Goal: Task Accomplishment & Management: Manage account settings

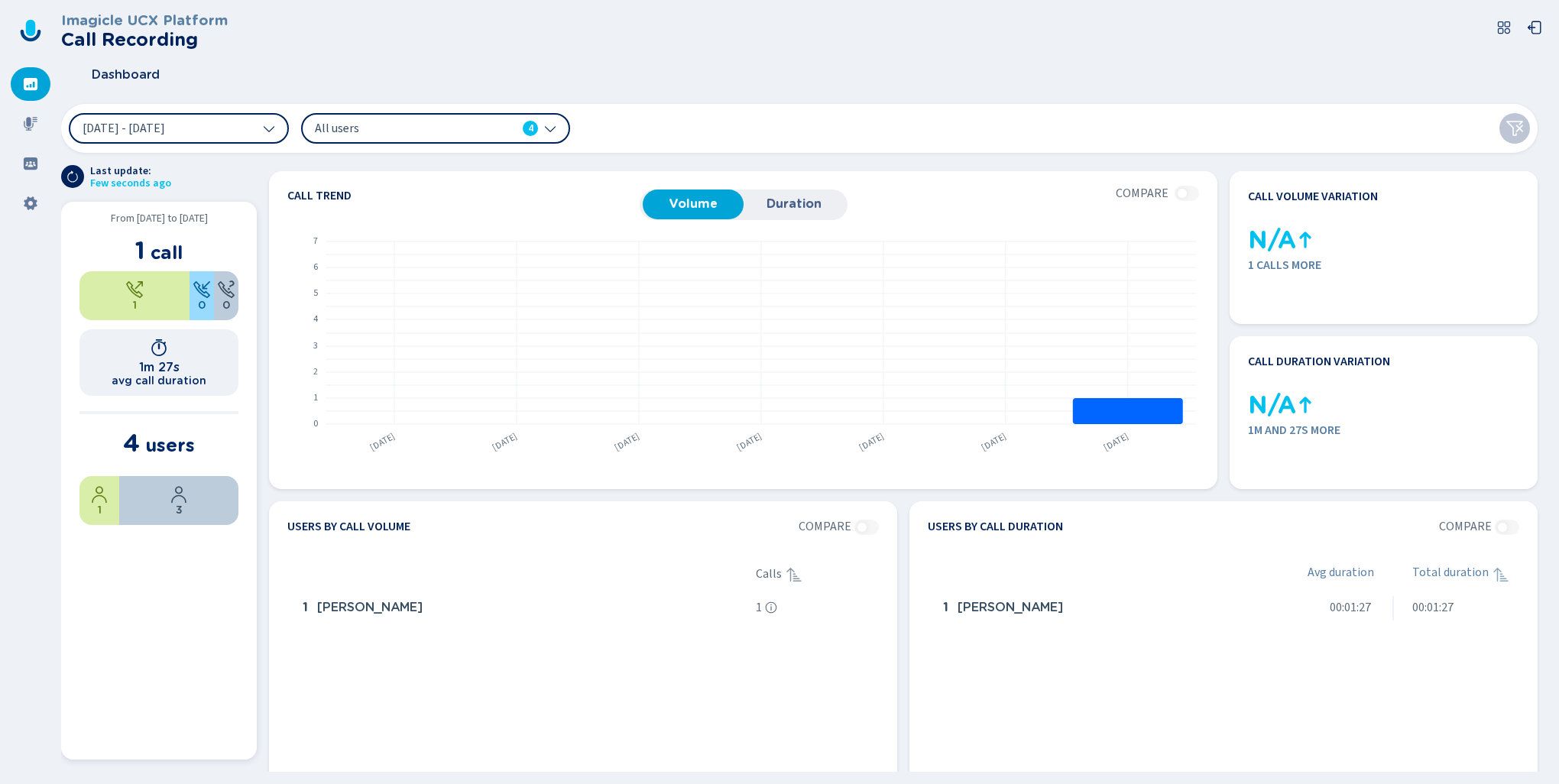
click at [142, 254] on span "1" at bounding box center [140, 250] width 10 height 30
click at [139, 301] on span "1 Outgoing call" at bounding box center [141, 296] width 83 height 12
click at [33, 127] on icon at bounding box center [31, 123] width 15 height 15
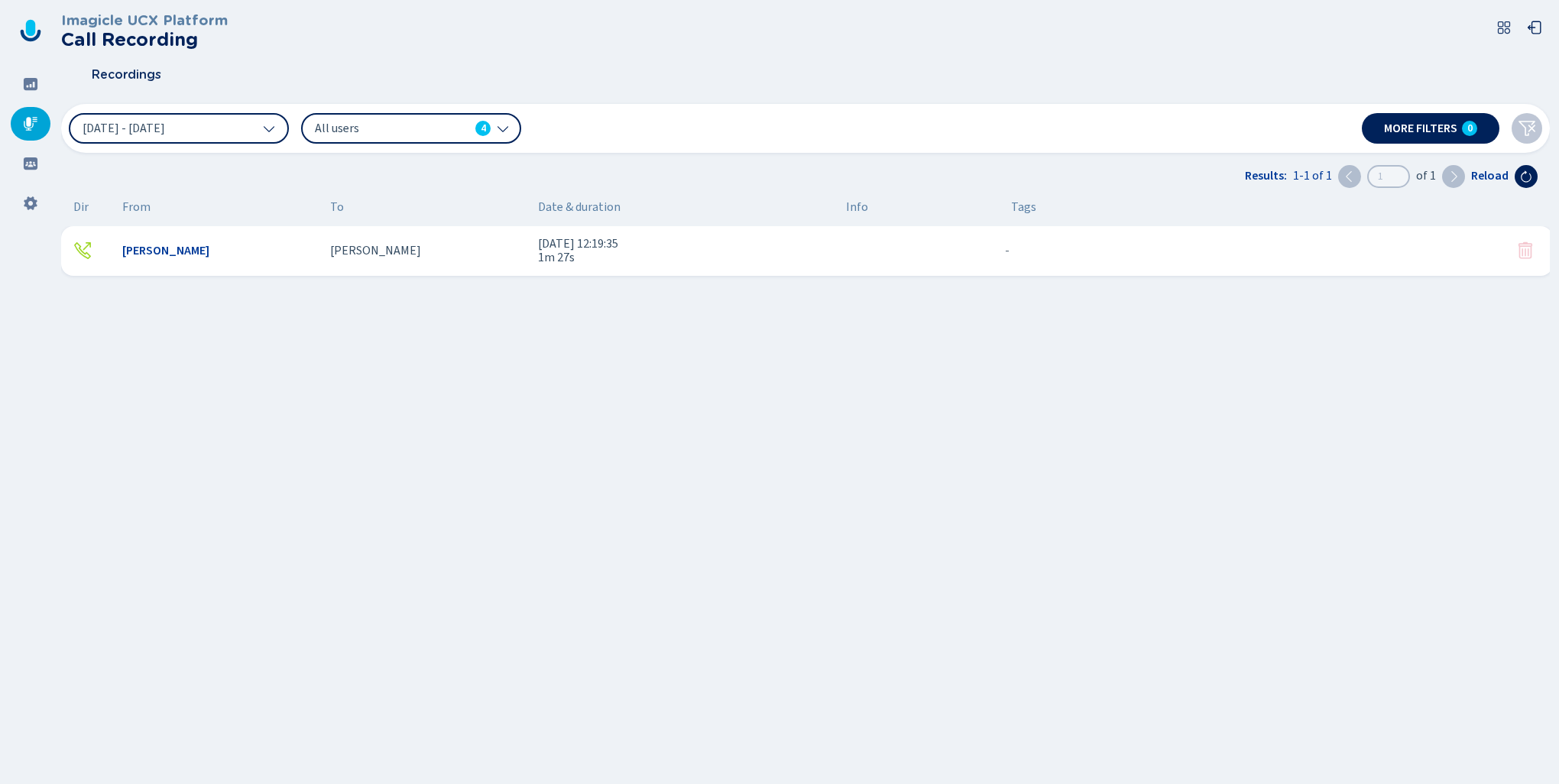
click at [142, 250] on span "[PERSON_NAME]" at bounding box center [166, 251] width 87 height 14
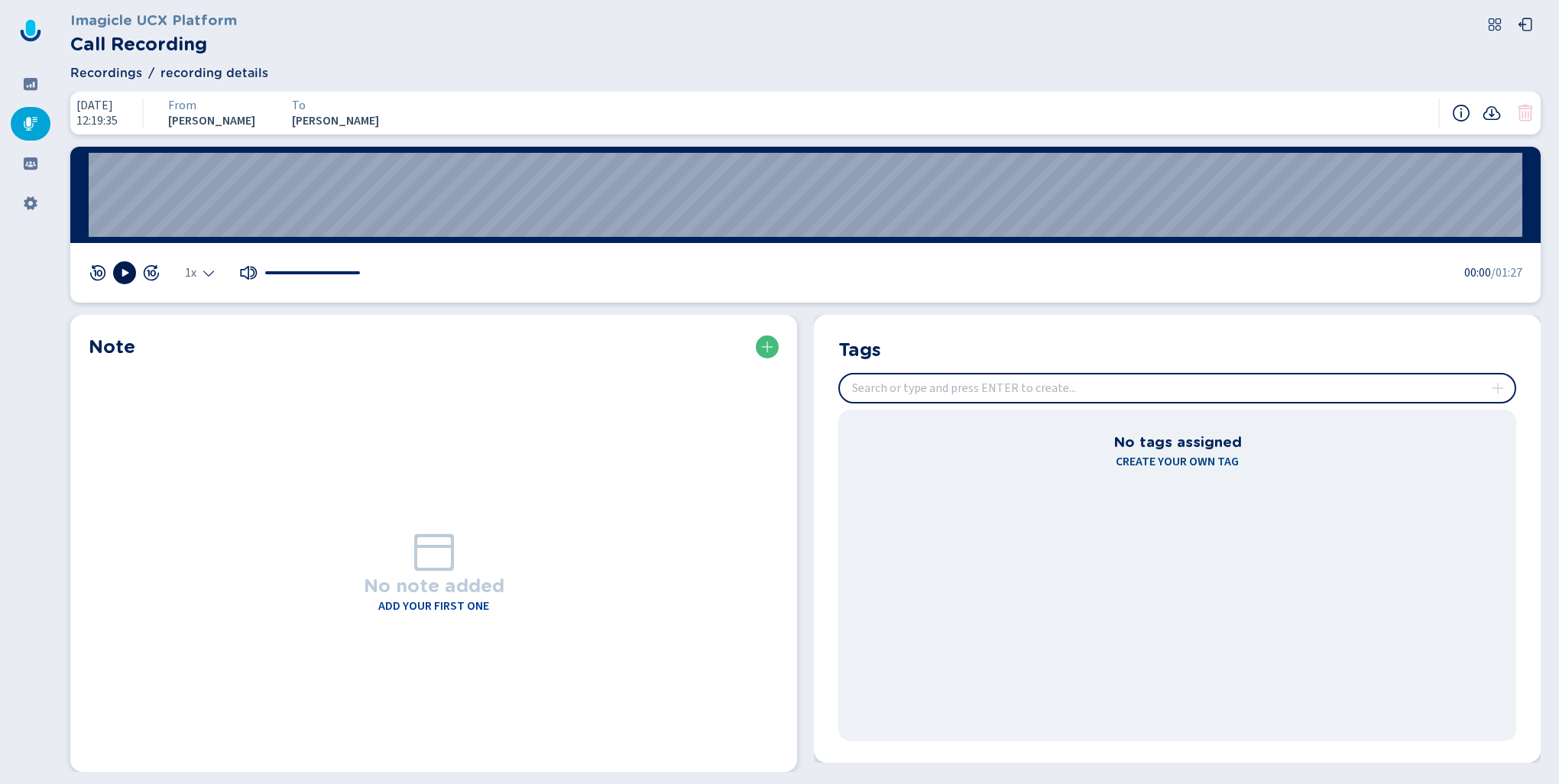
click at [124, 272] on icon at bounding box center [126, 272] width 7 height 7
click at [123, 272] on rect at bounding box center [122, 272] width 2 height 7
click at [1456, 116] on icon at bounding box center [1461, 113] width 18 height 18
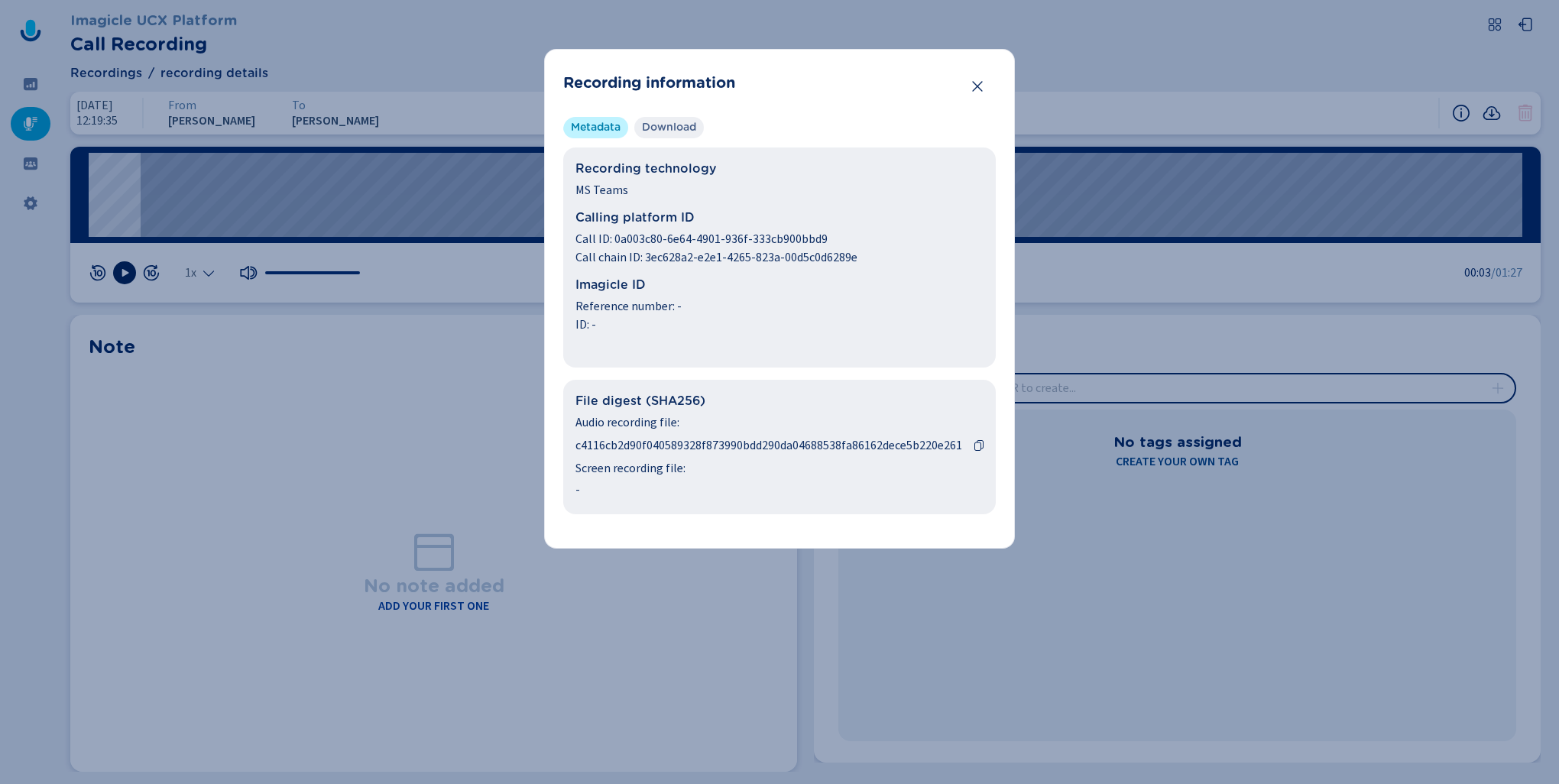
click at [675, 128] on span "Download" at bounding box center [668, 127] width 54 height 15
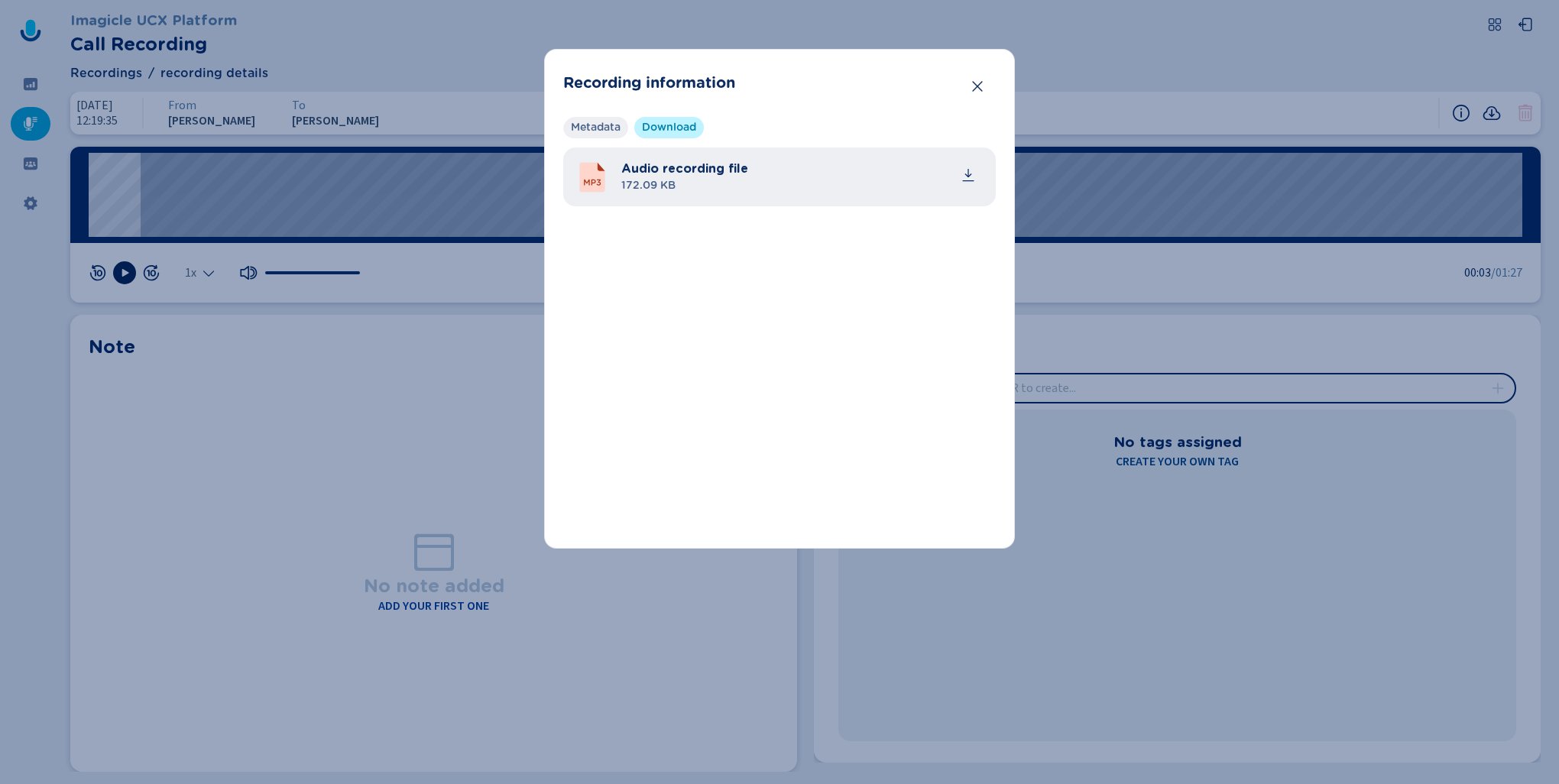
click at [595, 123] on span "Metadata" at bounding box center [596, 127] width 50 height 15
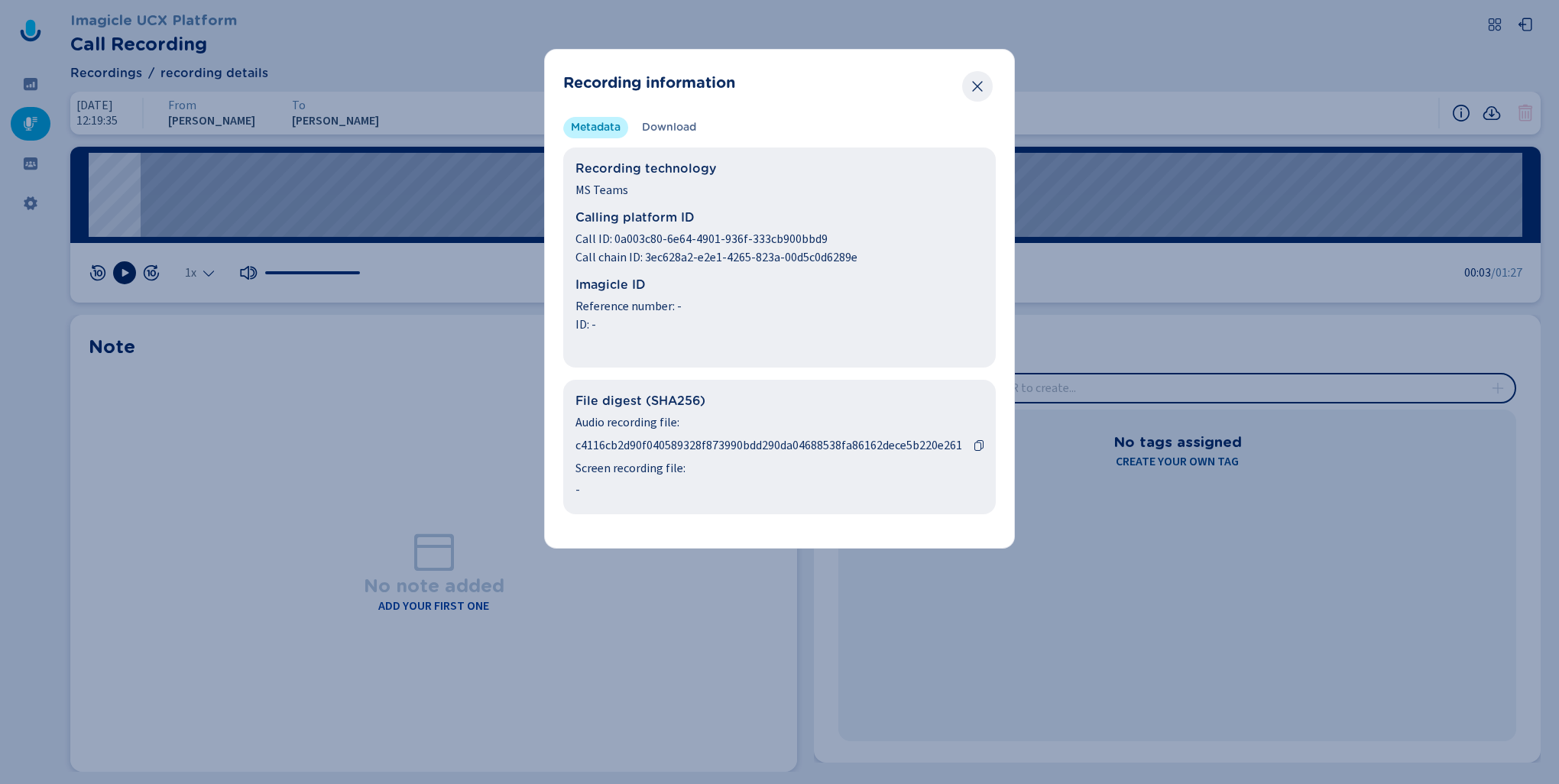
click at [983, 87] on icon "Close" at bounding box center [977, 86] width 15 height 15
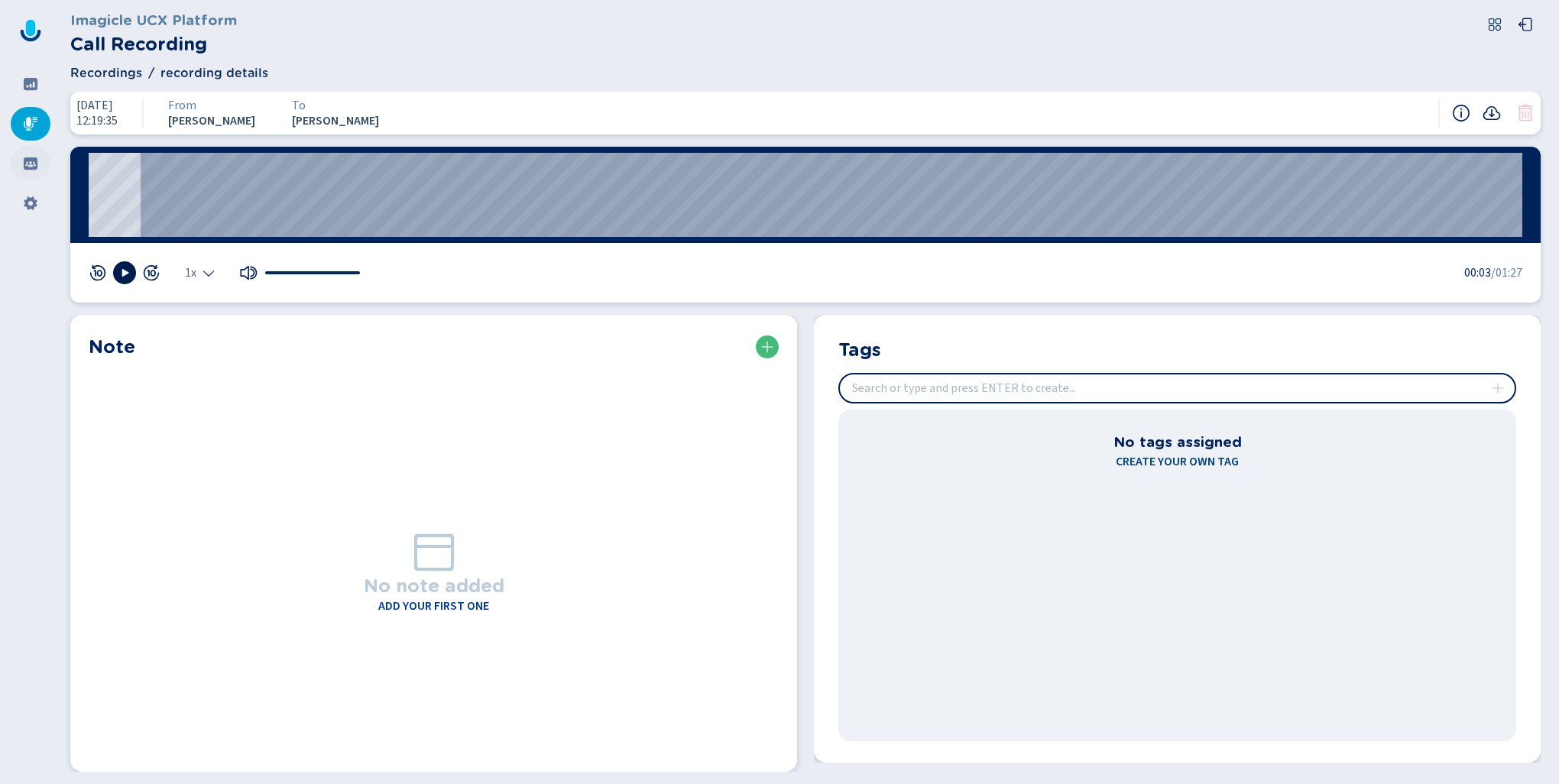
click at [31, 167] on icon at bounding box center [30, 163] width 14 height 12
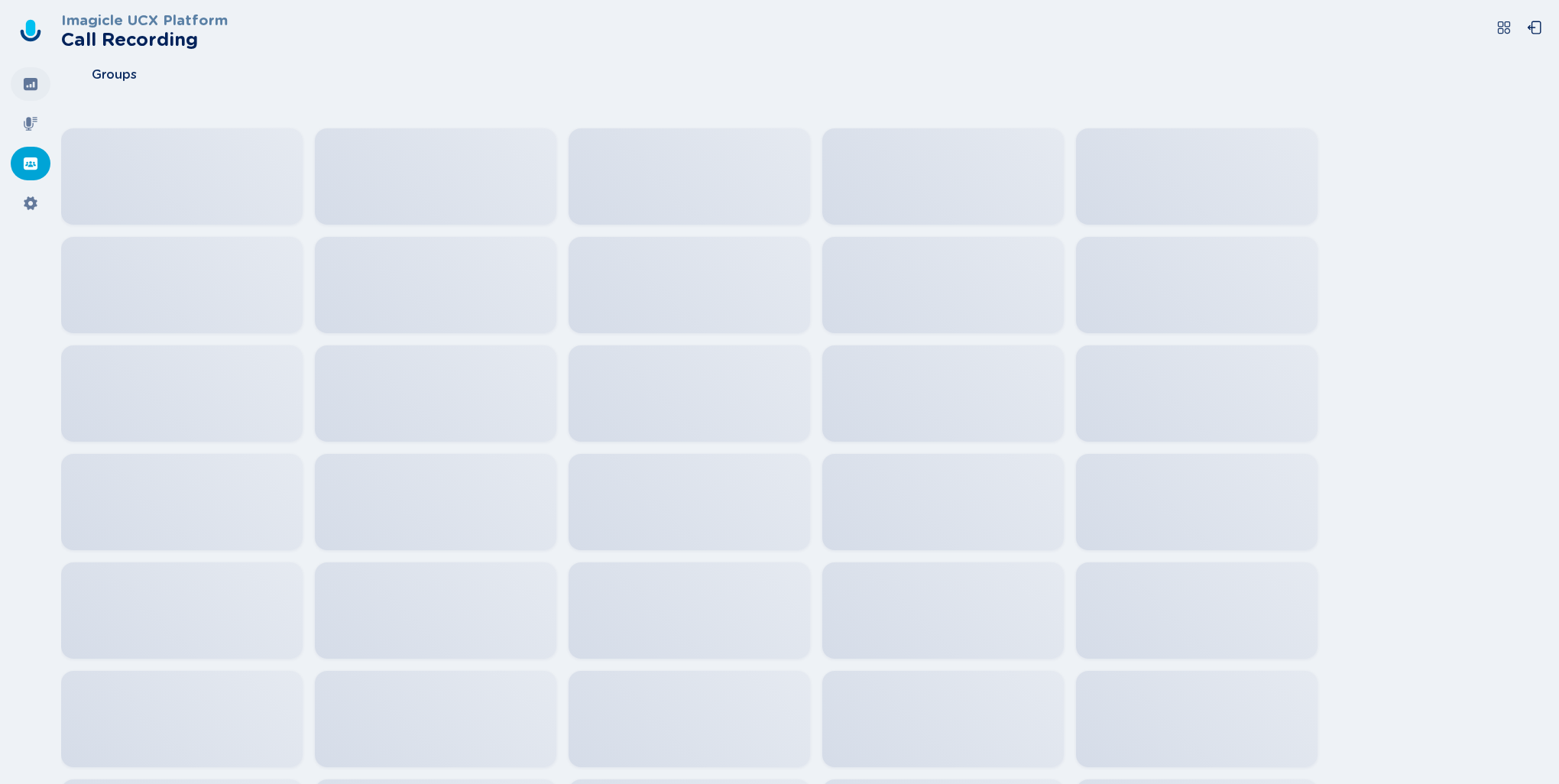
click at [30, 82] on icon at bounding box center [30, 84] width 14 height 12
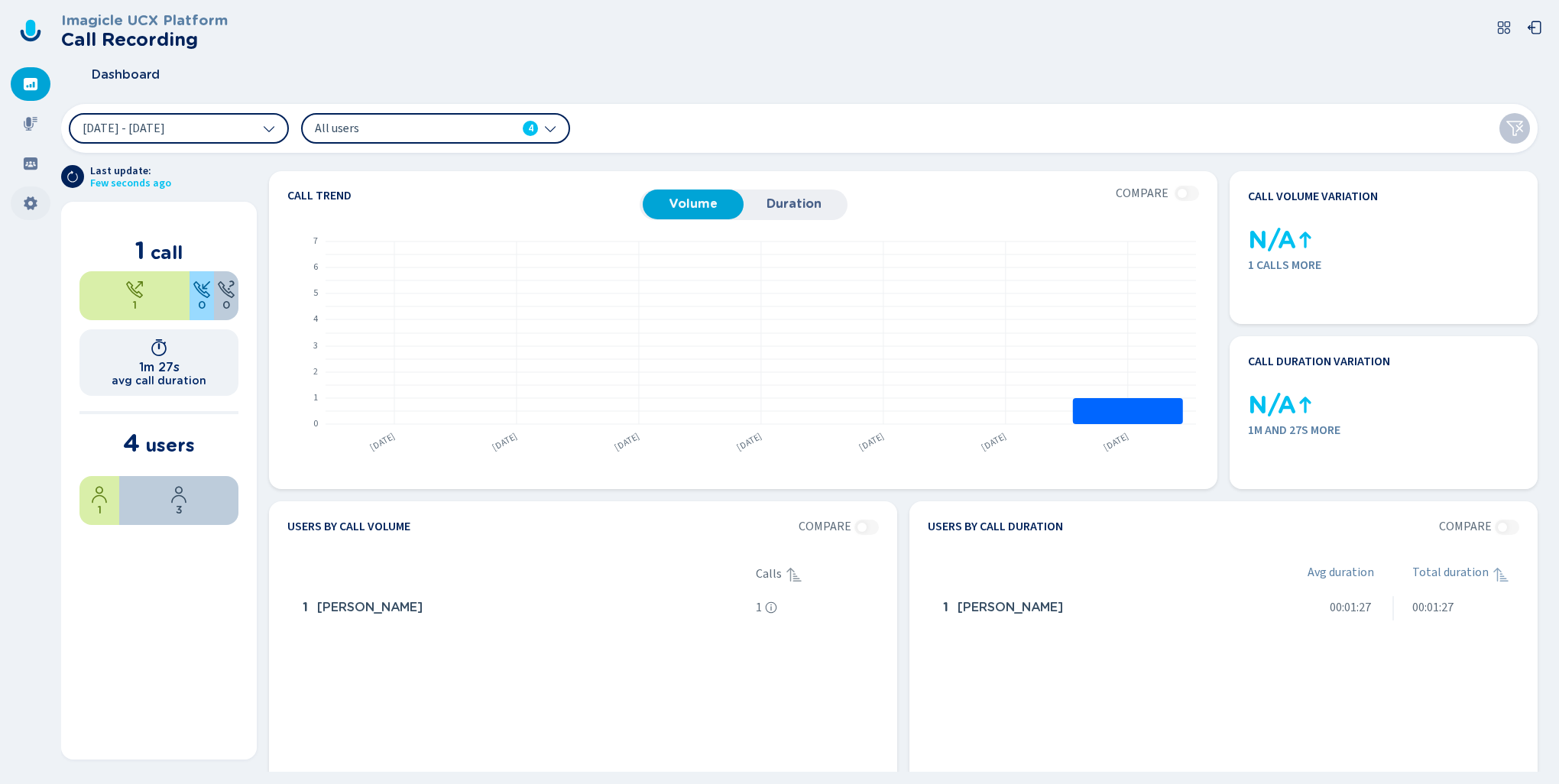
click at [29, 206] on icon at bounding box center [30, 203] width 13 height 14
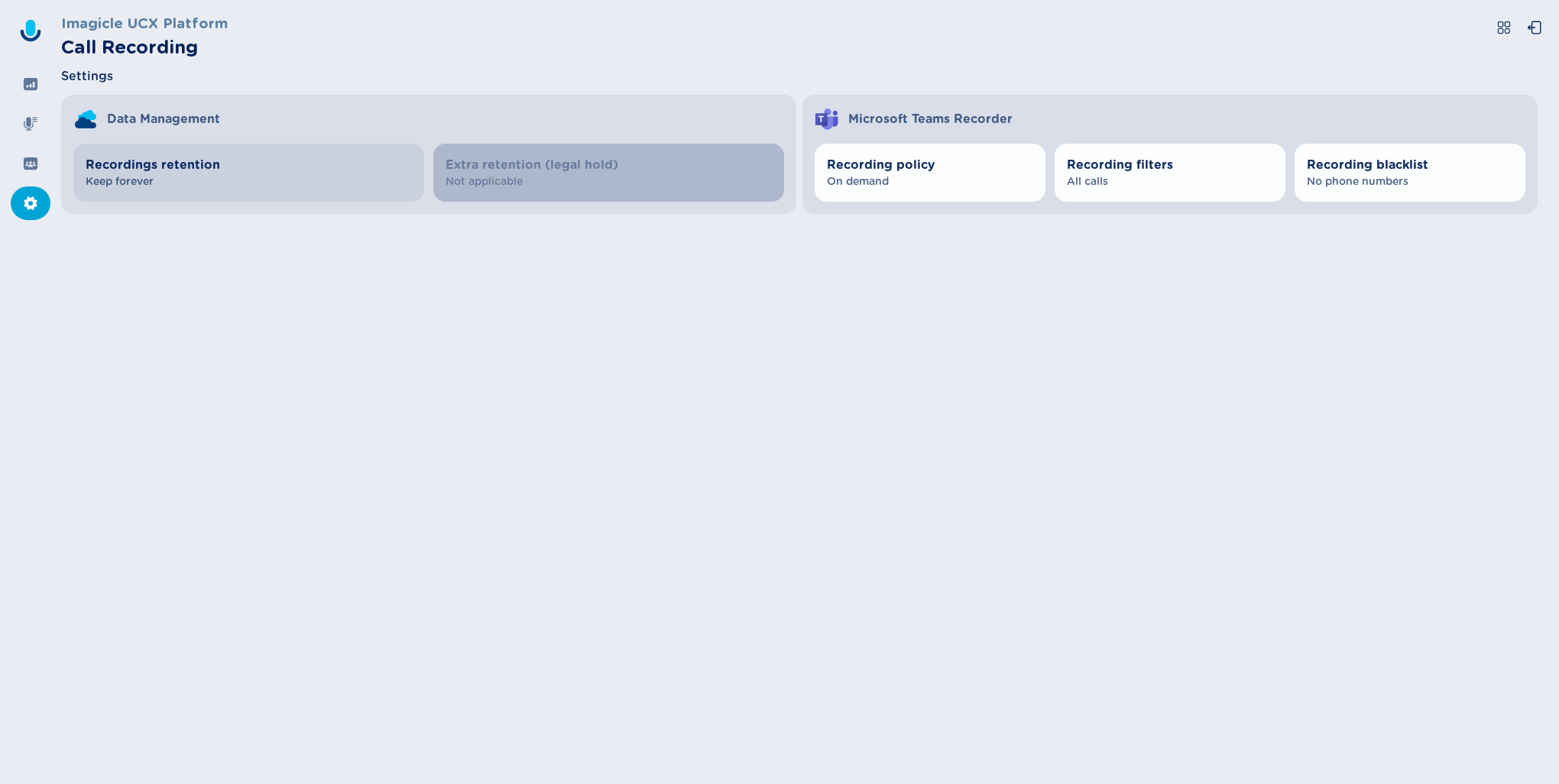
click at [158, 166] on span "Recordings retention" at bounding box center [249, 165] width 327 height 18
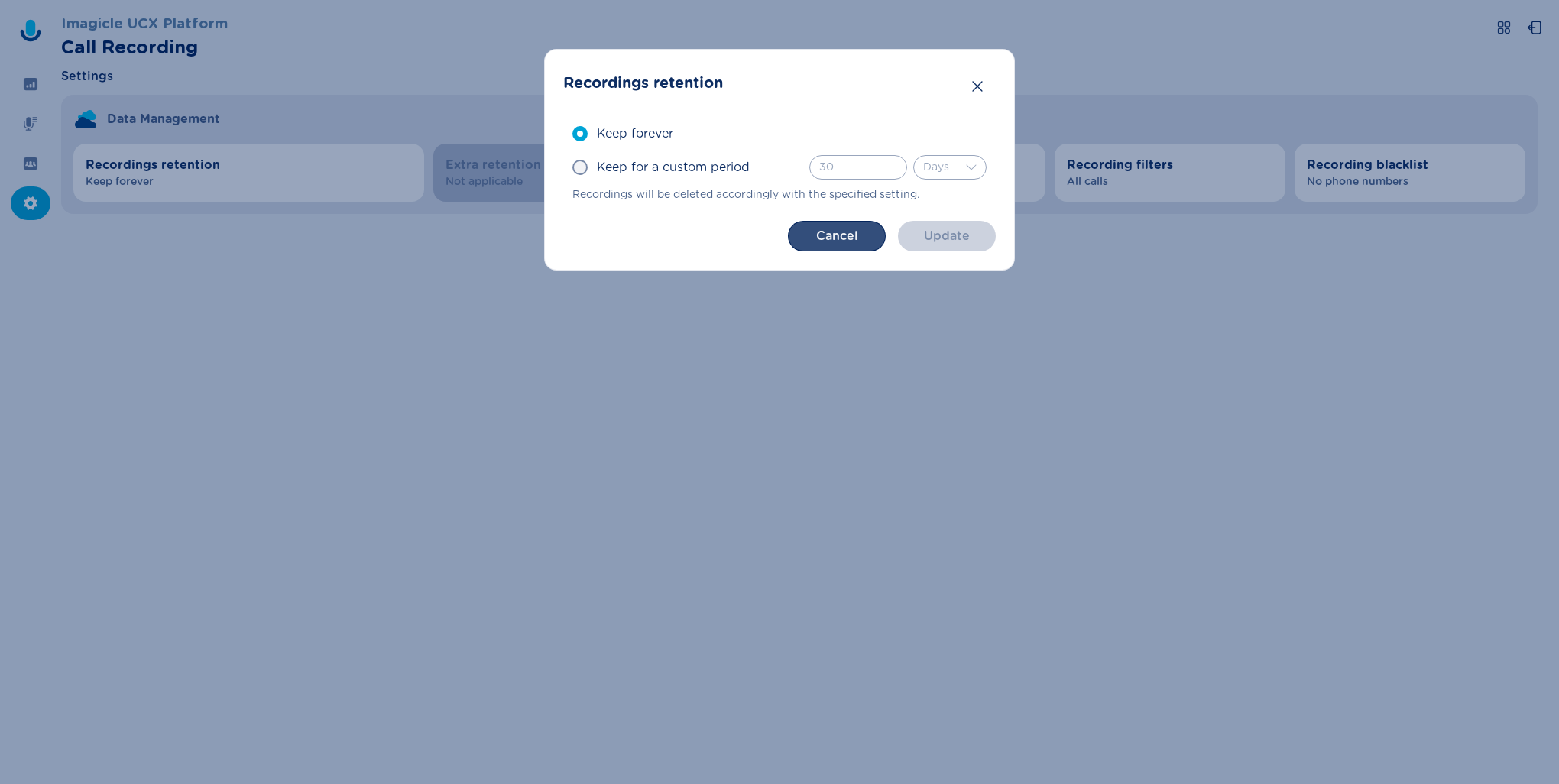
click at [842, 247] on button "Cancel" at bounding box center [836, 236] width 97 height 31
